Goal: Navigation & Orientation: Find specific page/section

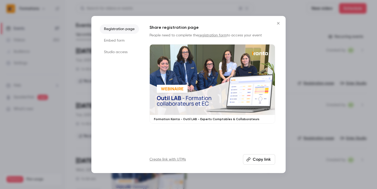
click at [17, 10] on div at bounding box center [188, 94] width 377 height 189
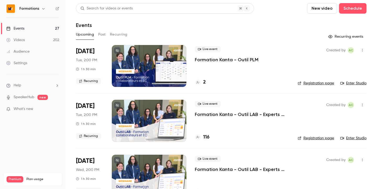
click at [25, 9] on h6 "Formations" at bounding box center [29, 8] width 20 height 5
click at [10, 9] on img at bounding box center [11, 8] width 8 height 8
click at [30, 9] on h6 "Formations" at bounding box center [29, 8] width 20 height 5
click at [44, 9] on icon "button" at bounding box center [43, 9] width 4 height 4
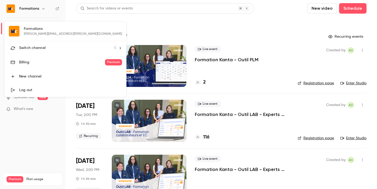
click at [75, 46] on li "Switch channel 5" at bounding box center [65, 48] width 122 height 14
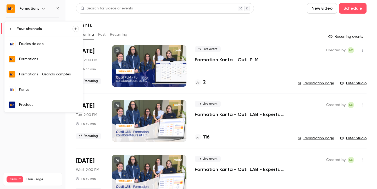
click at [48, 85] on link "Kanta" at bounding box center [43, 89] width 79 height 15
